Goal: Check status

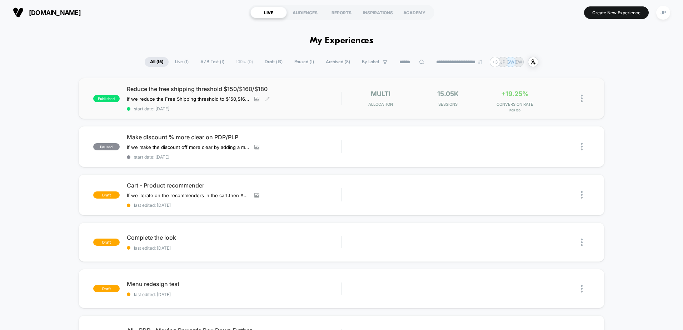
click at [161, 90] on span "Reduce the free shipping threshold $150/$160/$180" at bounding box center [234, 88] width 214 height 7
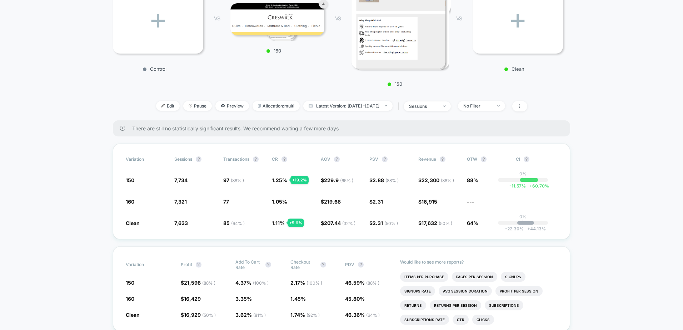
scroll to position [143, 0]
click at [375, 106] on span "Latest Version: [DATE] - [DATE]" at bounding box center [347, 106] width 89 height 10
